Goal: Transaction & Acquisition: Purchase product/service

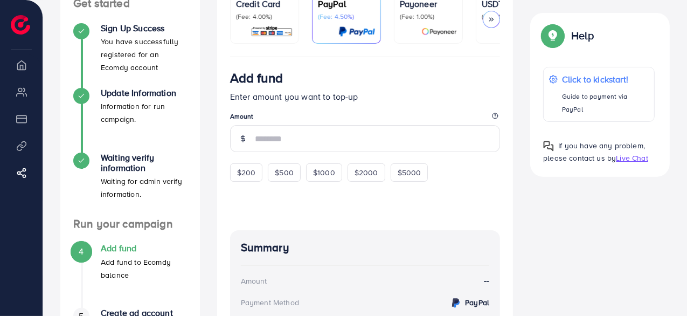
scroll to position [108, 0]
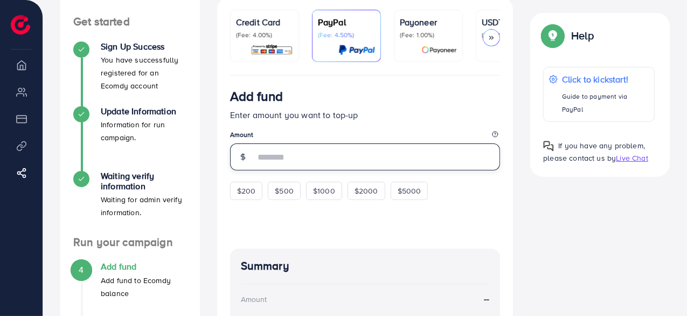
click at [304, 155] on input "number" at bounding box center [378, 156] width 246 height 27
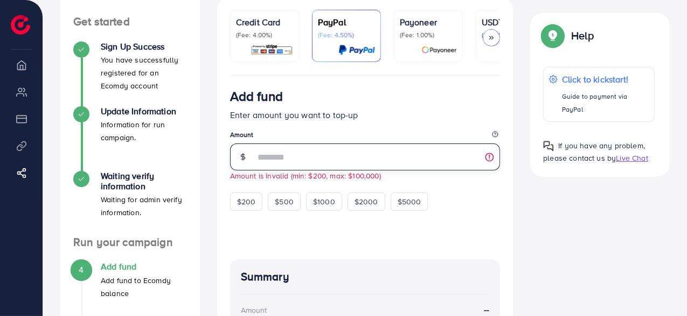
type input "**"
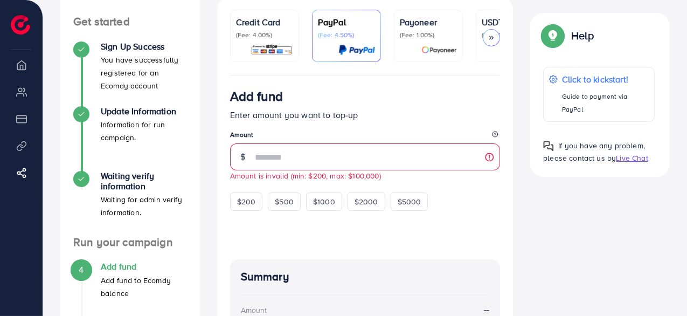
click at [428, 36] on p "(Fee: 1.00%)" at bounding box center [428, 35] width 57 height 9
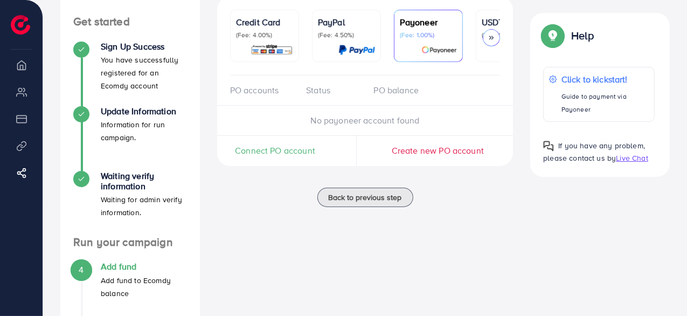
click at [280, 29] on div "Credit Card (Fee: 4.00%)" at bounding box center [264, 28] width 57 height 24
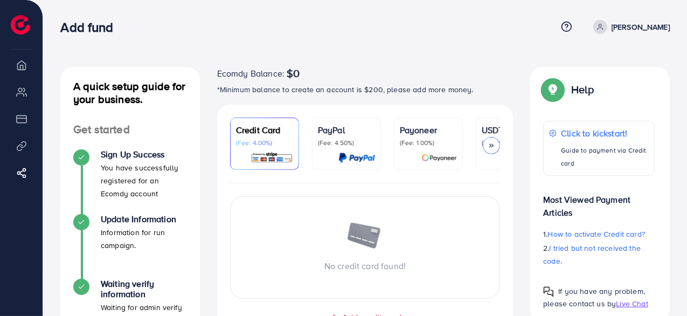
click at [374, 149] on div "PayPal (Fee: 4.50%)" at bounding box center [346, 143] width 57 height 40
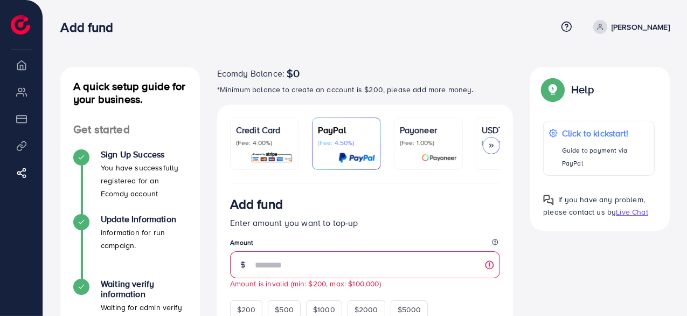
click at [427, 151] on img at bounding box center [439, 157] width 36 height 12
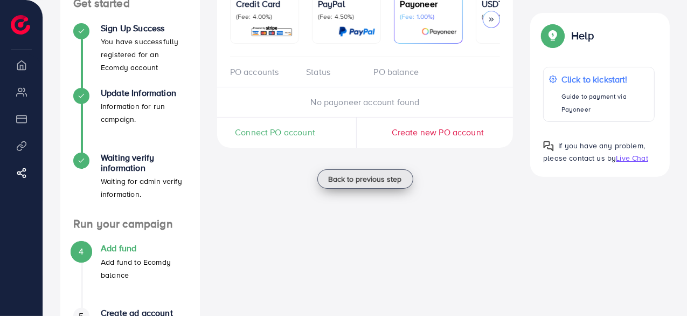
scroll to position [108, 0]
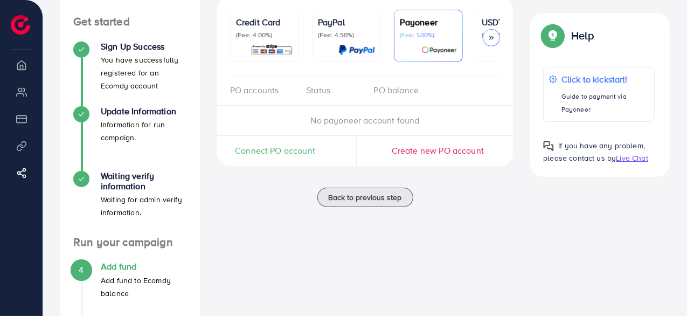
click at [488, 34] on icon at bounding box center [492, 38] width 8 height 8
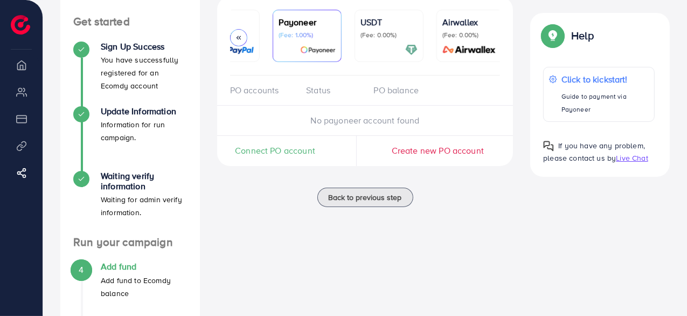
scroll to position [0, 126]
click at [378, 49] on div at bounding box center [384, 50] width 57 height 12
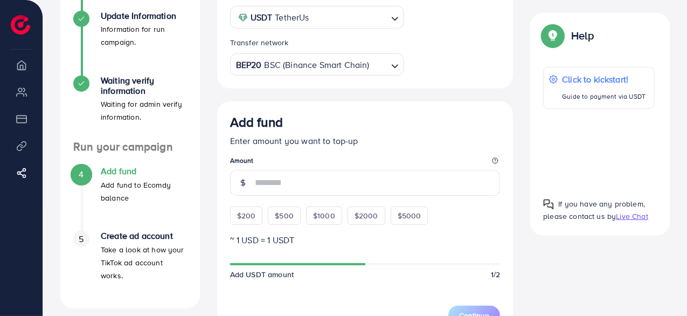
scroll to position [269, 0]
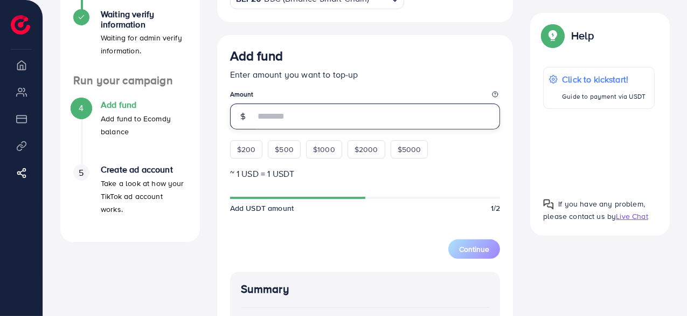
click at [278, 119] on input "number" at bounding box center [378, 116] width 246 height 26
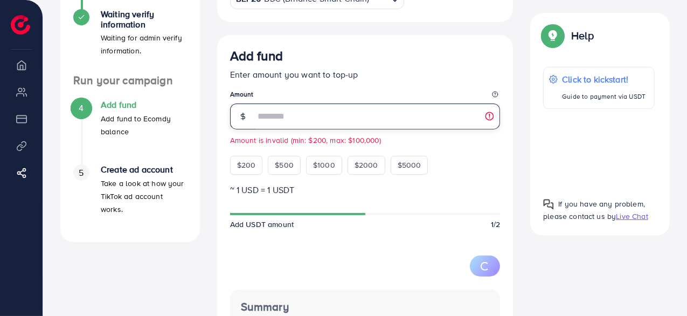
type input "*"
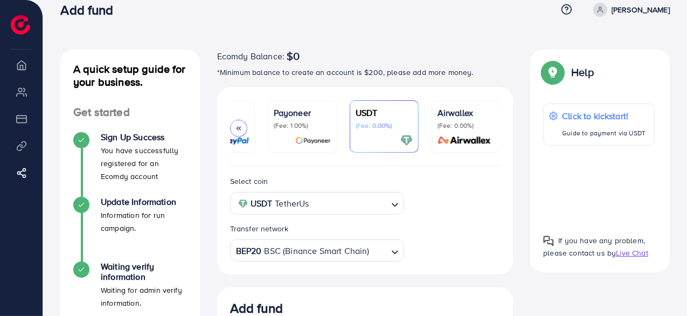
scroll to position [0, 0]
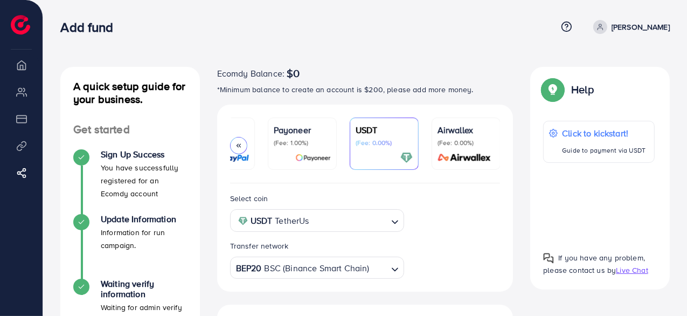
click at [443, 144] on p "(Fee: 0.00%)" at bounding box center [466, 143] width 57 height 9
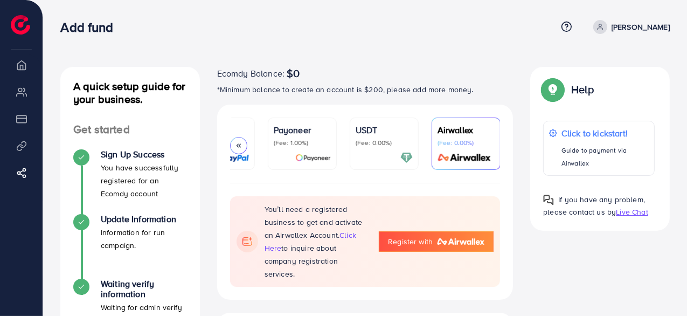
click at [291, 143] on p "(Fee: 1.00%)" at bounding box center [302, 143] width 57 height 9
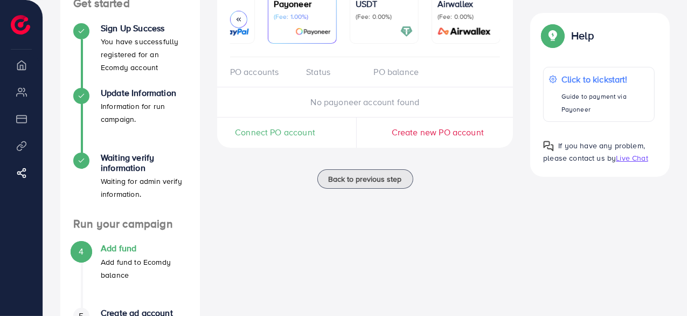
scroll to position [108, 0]
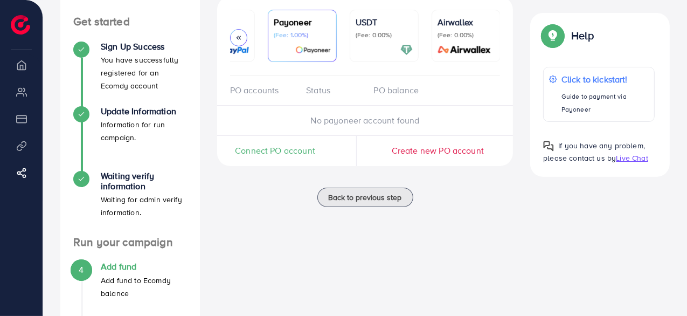
click at [285, 155] on span "Connect PO account" at bounding box center [275, 150] width 80 height 12
